Goal: Check status

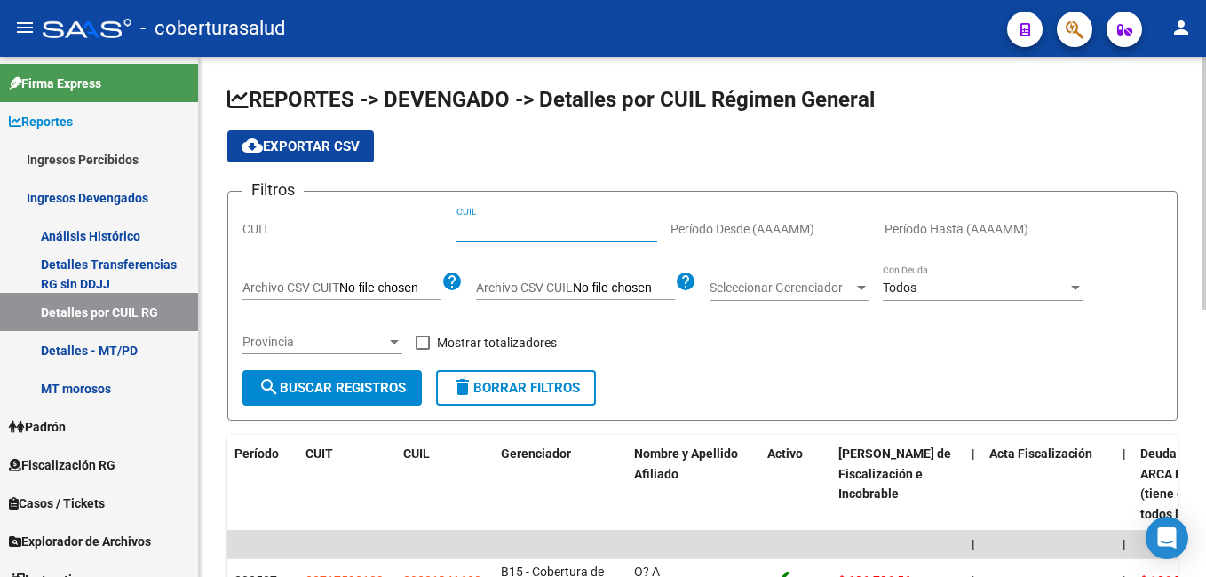
click at [458, 224] on input "CUIL" at bounding box center [557, 229] width 201 height 15
paste input "39-246309"
drag, startPoint x: 531, startPoint y: 220, endPoint x: 457, endPoint y: 223, distance: 73.8
click at [457, 223] on div "39-246309 CUIL" at bounding box center [557, 224] width 201 height 36
drag, startPoint x: 526, startPoint y: 227, endPoint x: 425, endPoint y: 242, distance: 102.4
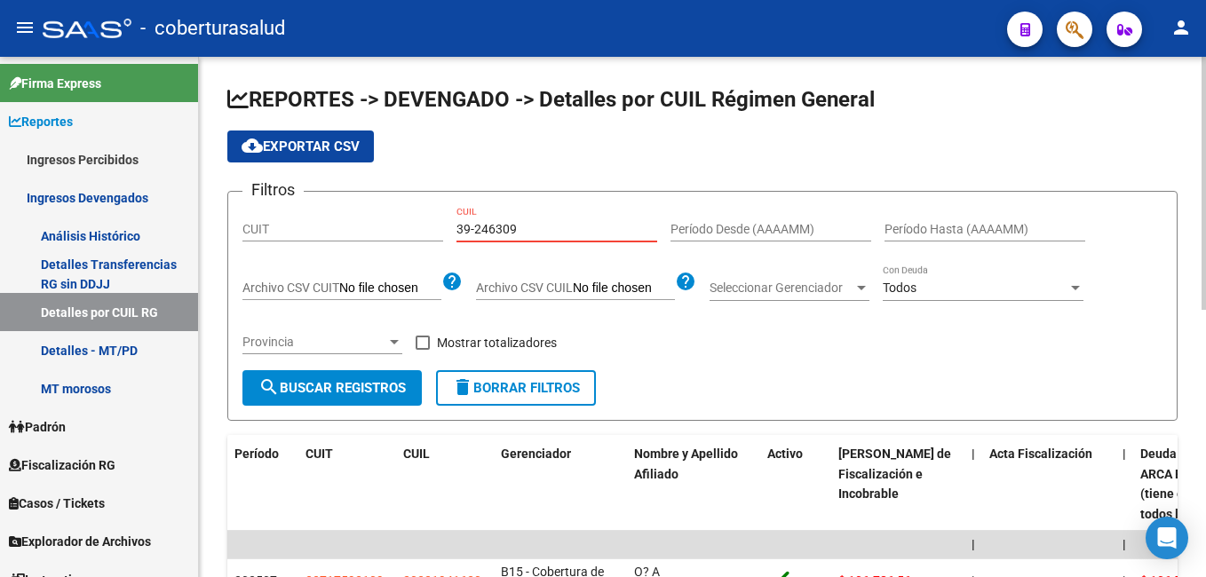
click at [425, 242] on div "Filtros CUIT 39-246309 CUIL Período Desde (AAAAMM) Período Hasta (AAAAMM) Archi…" at bounding box center [703, 288] width 920 height 164
paste input "27-35517439-0"
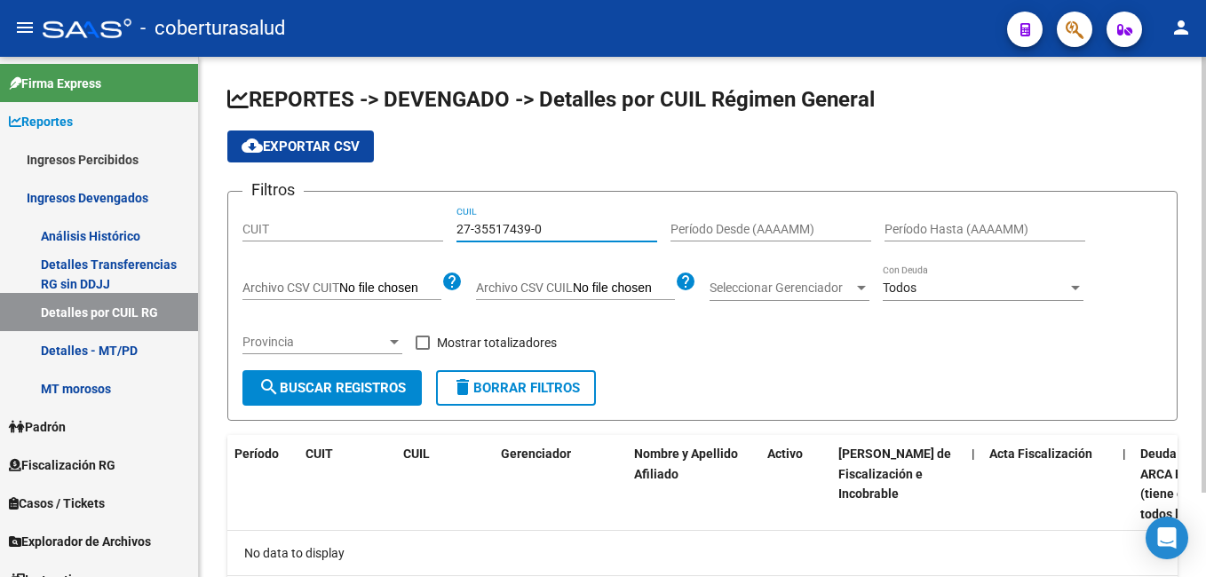
type input "27-35517439-0"
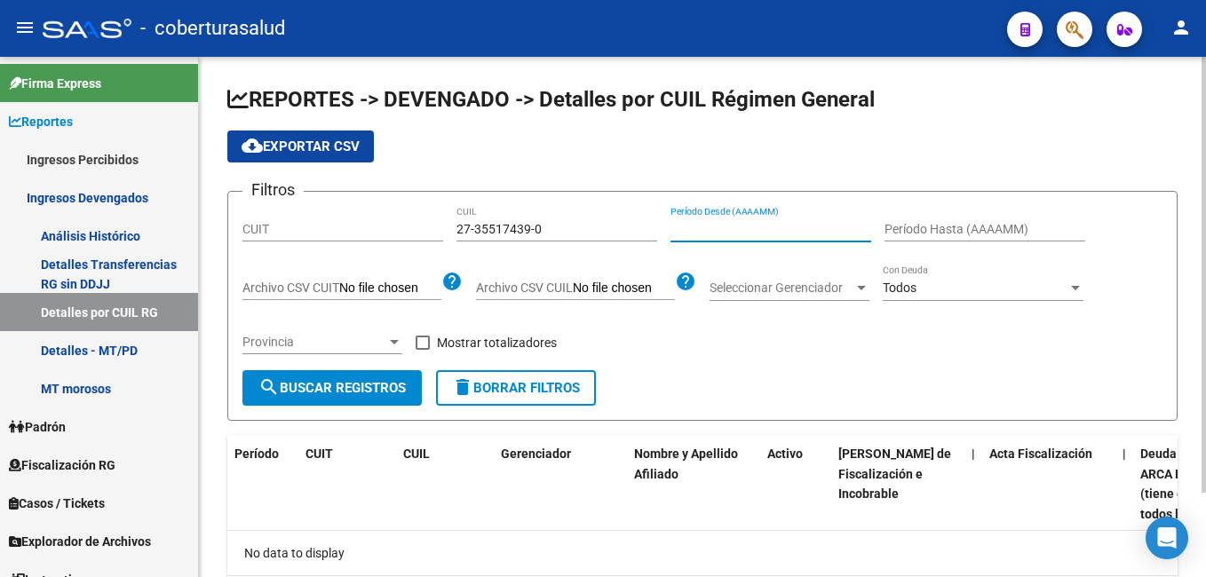
click at [685, 231] on input "Período Desde (AAAAMM)" at bounding box center [771, 229] width 201 height 15
type input "202505"
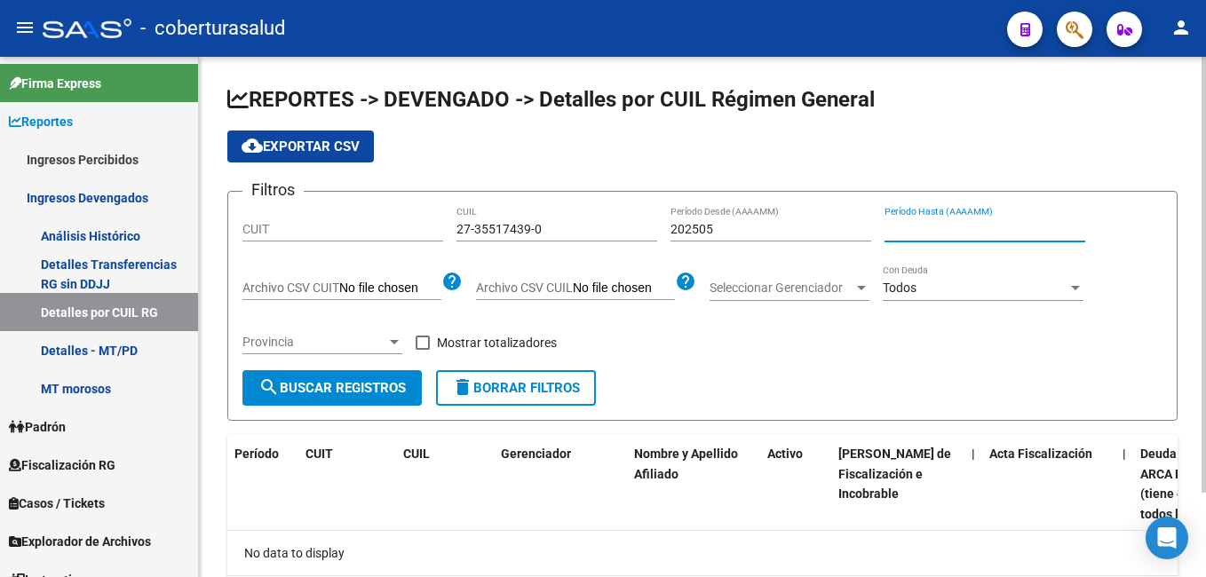
click at [918, 227] on input "Período Hasta (AAAAMM)" at bounding box center [985, 229] width 201 height 15
type input "2"
